Goal: Transaction & Acquisition: Purchase product/service

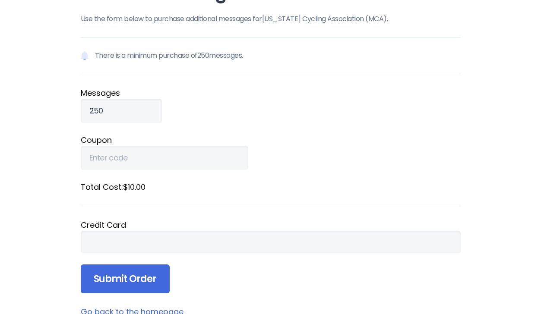
scroll to position [67, 0]
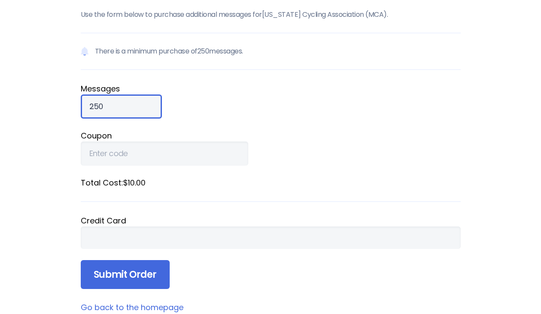
click at [114, 106] on input "250" at bounding box center [121, 107] width 81 height 24
drag, startPoint x: 105, startPoint y: 109, endPoint x: 75, endPoint y: 107, distance: 30.3
click at [75, 107] on div "Purchase Messages Use the form below to purchase additional messages for Minnes…" at bounding box center [270, 146] width 414 height 426
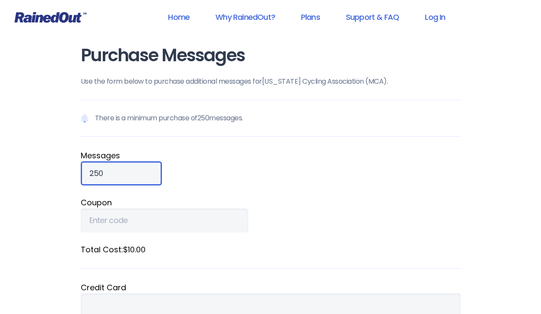
click at [117, 180] on input "250" at bounding box center [121, 173] width 81 height 24
drag, startPoint x: 110, startPoint y: 173, endPoint x: 36, endPoint y: 165, distance: 74.6
click at [35, 165] on div "Home Why RainedOut? Plans Support & FAQ Log In Purchase Messages Use the form b…" at bounding box center [270, 302] width 541 height 605
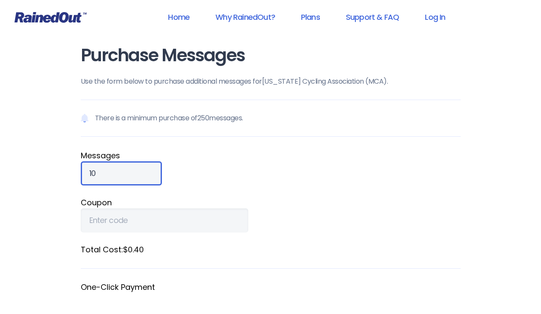
type input "1"
drag, startPoint x: 108, startPoint y: 172, endPoint x: 44, endPoint y: 171, distance: 63.9
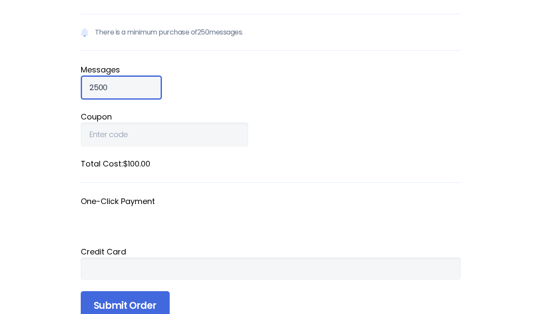
scroll to position [88, 0]
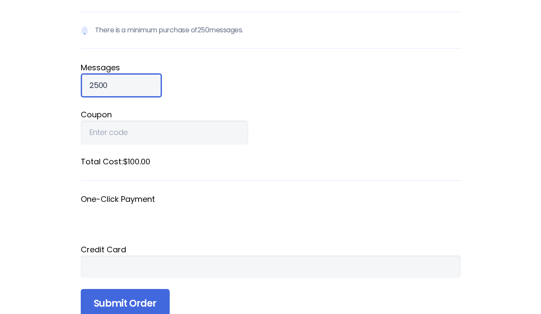
type input "2500"
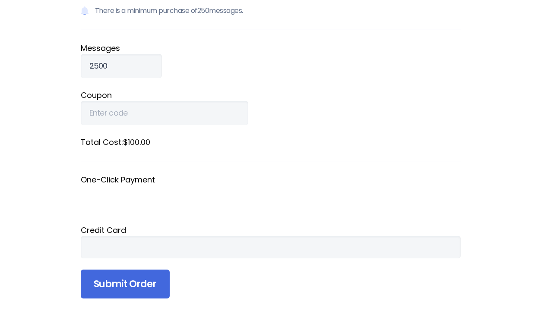
scroll to position [117, 0]
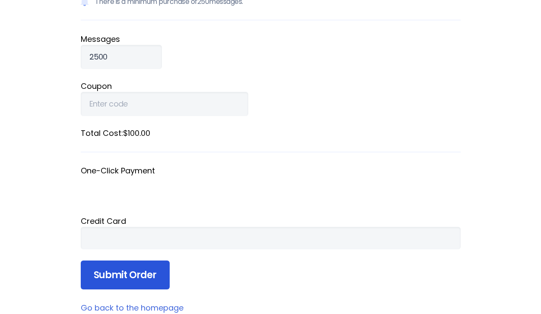
click at [145, 269] on input "Submit Order" at bounding box center [125, 275] width 89 height 29
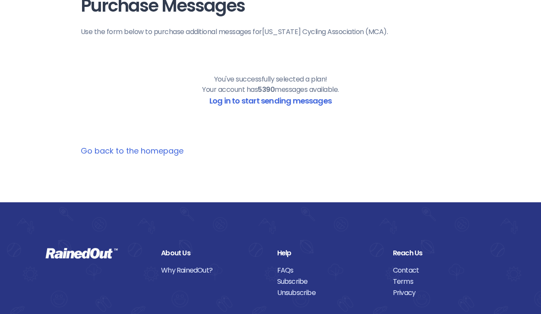
scroll to position [49, 0]
